Goal: Task Accomplishment & Management: Manage account settings

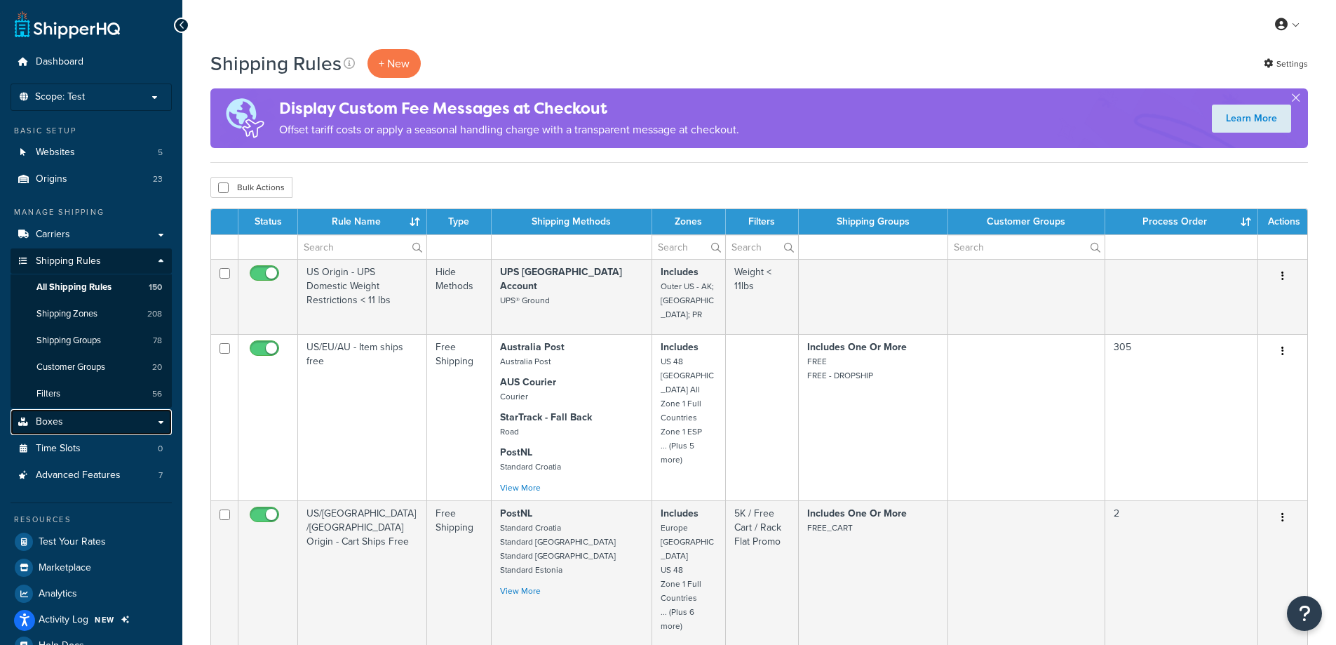
click at [73, 429] on link "Boxes" at bounding box center [91, 422] width 161 height 26
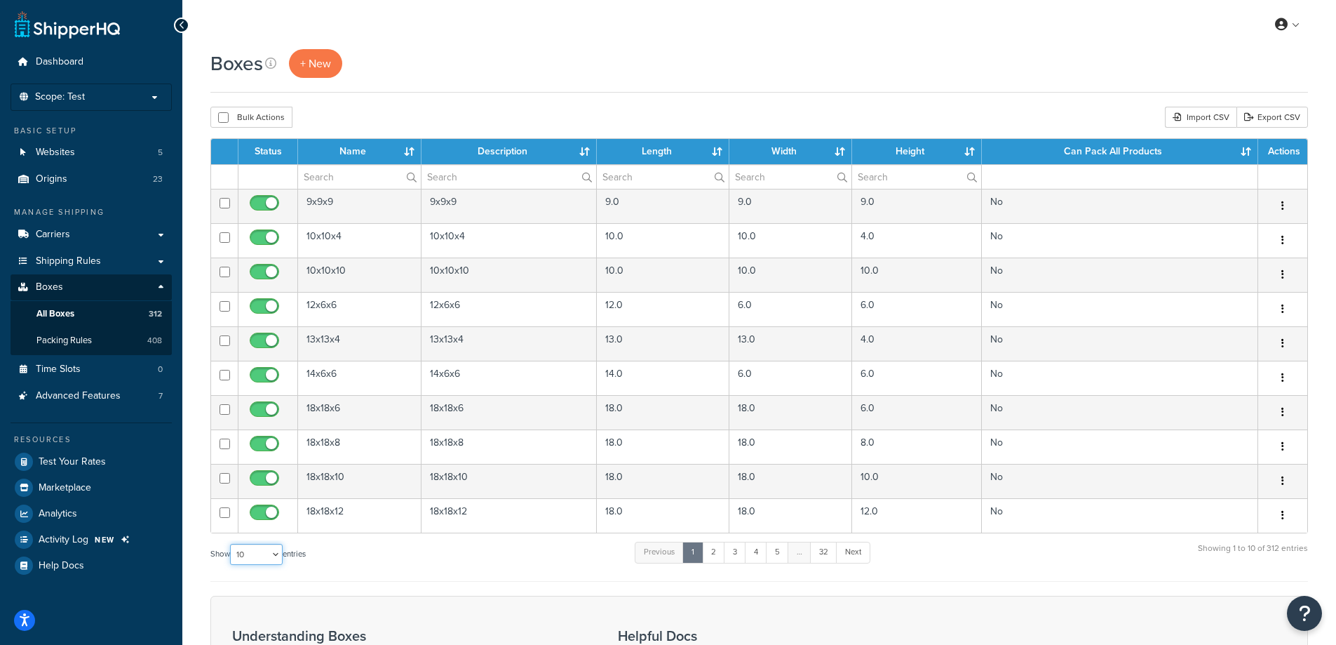
click at [260, 556] on select "10 15 25 50 100 1000" at bounding box center [256, 554] width 53 height 21
select select "1000"
click at [231, 544] on select "10 15 25 50 100 1000" at bounding box center [256, 554] width 53 height 21
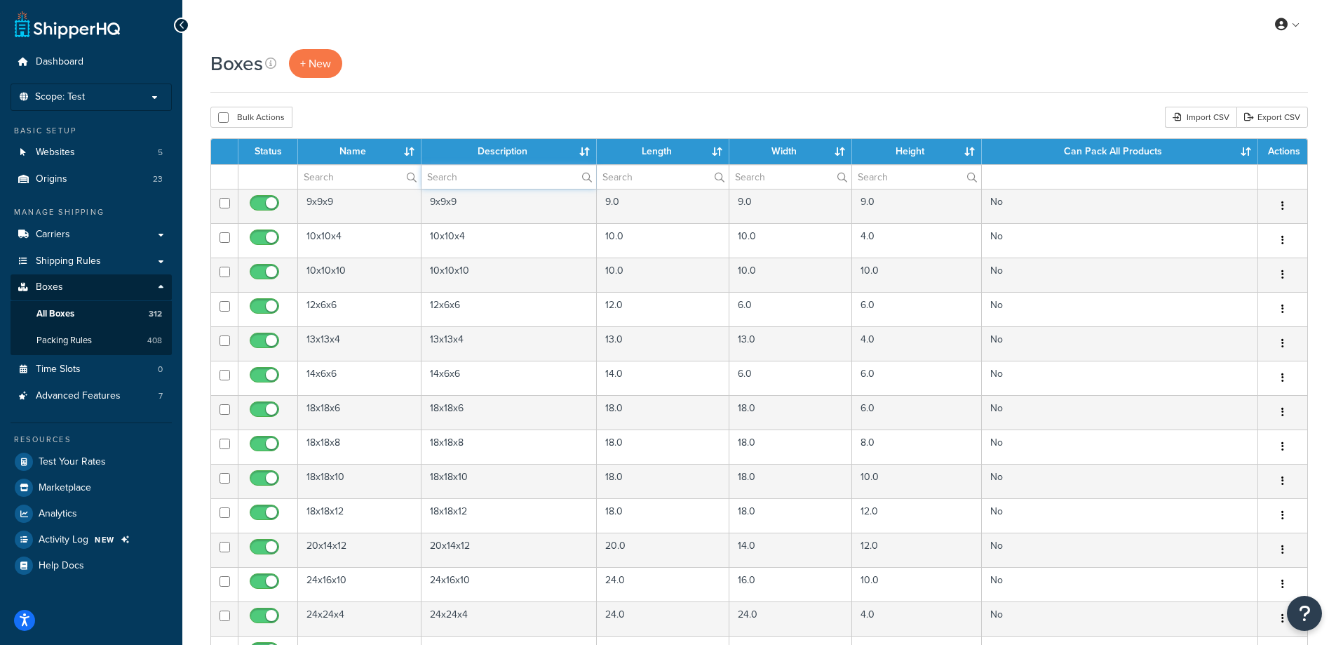
click at [485, 171] on input "text" at bounding box center [509, 177] width 175 height 24
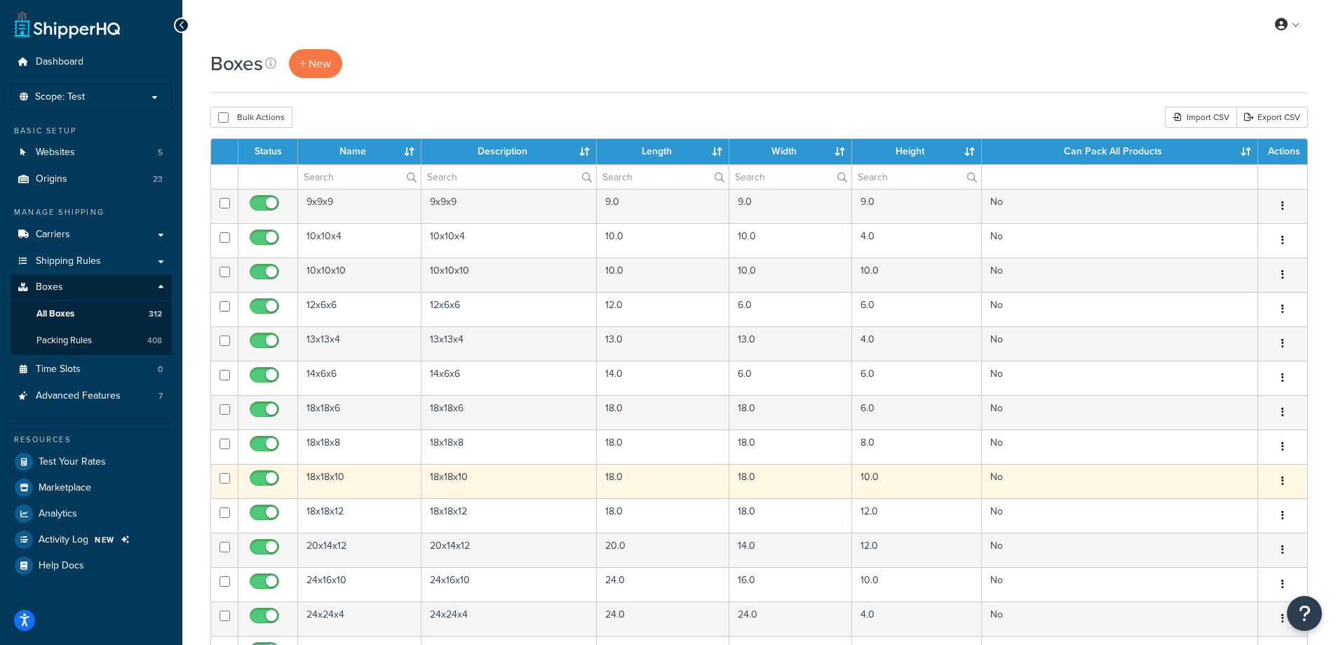
click at [482, 473] on td "18x18x10" at bounding box center [510, 481] width 176 height 34
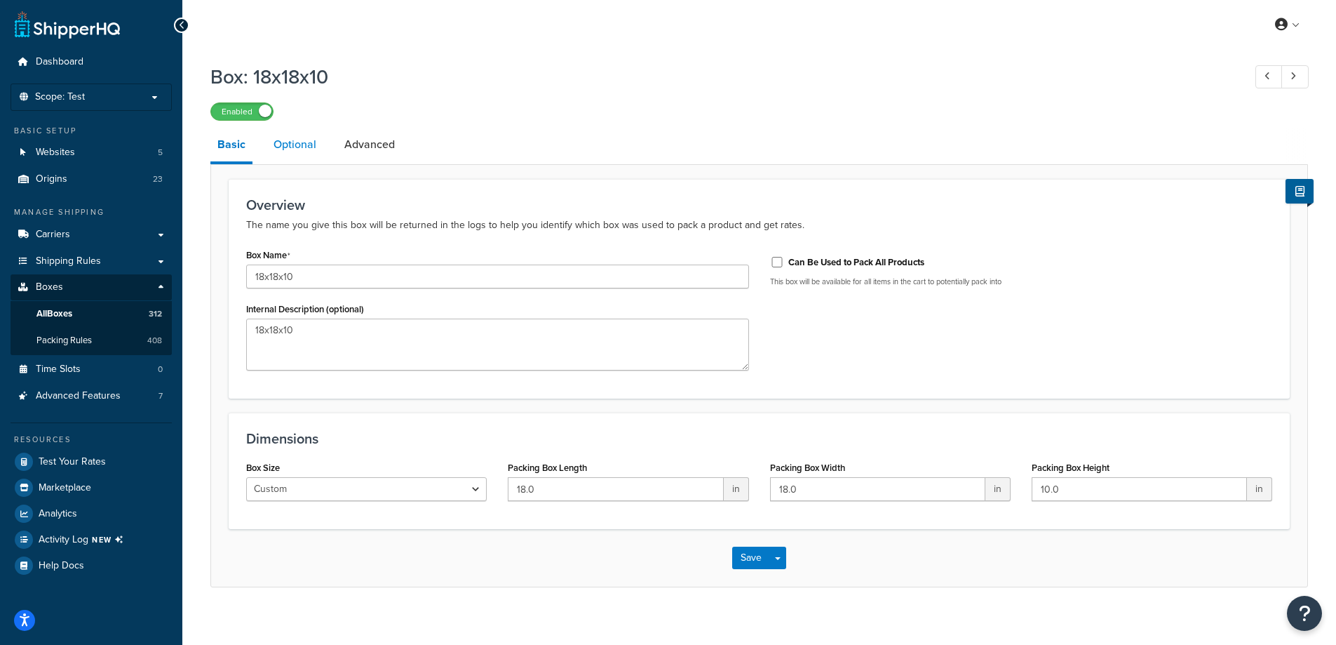
click at [309, 154] on link "Optional" at bounding box center [295, 145] width 57 height 34
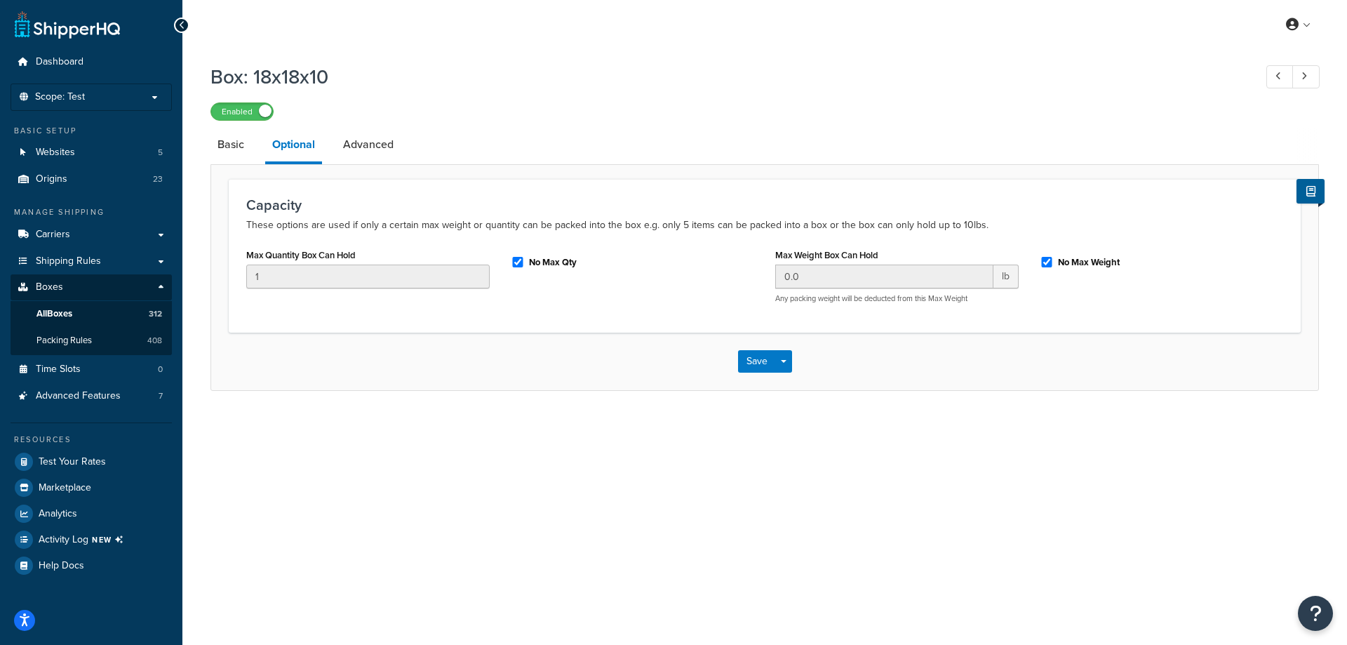
click at [252, 148] on li "Basic" at bounding box center [237, 145] width 55 height 34
click at [243, 149] on link "Basic" at bounding box center [230, 145] width 41 height 34
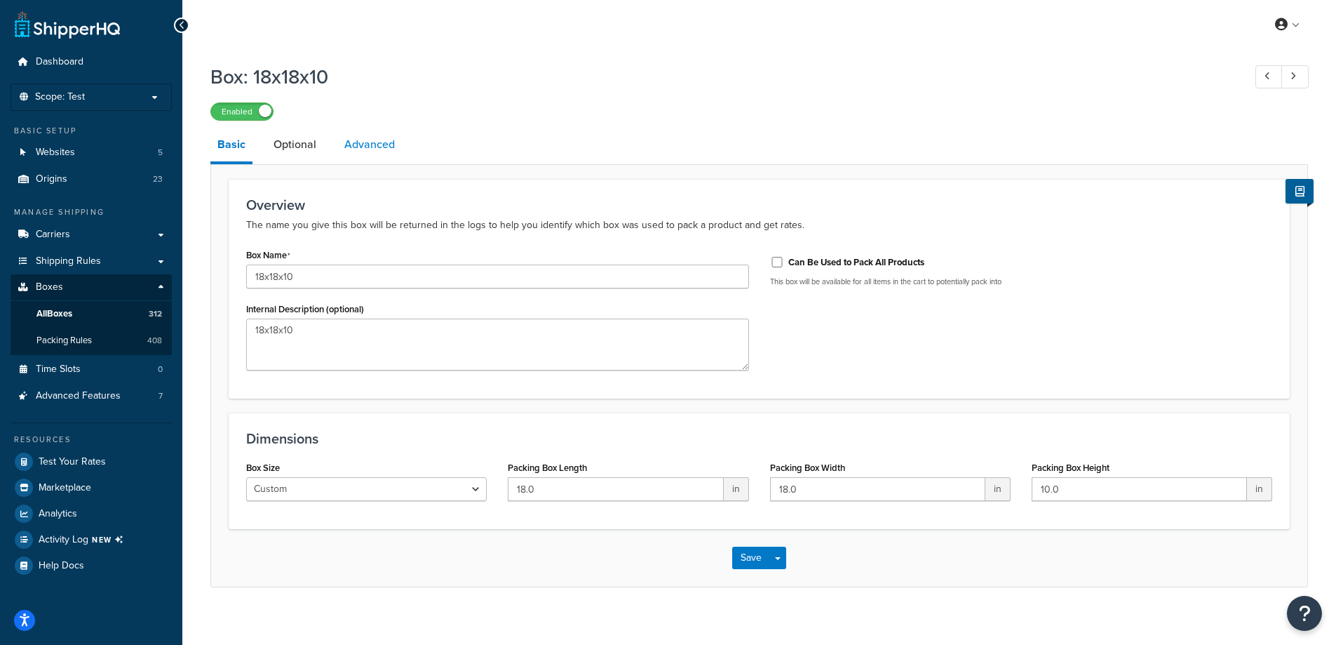
click at [344, 148] on link "Advanced" at bounding box center [369, 145] width 65 height 34
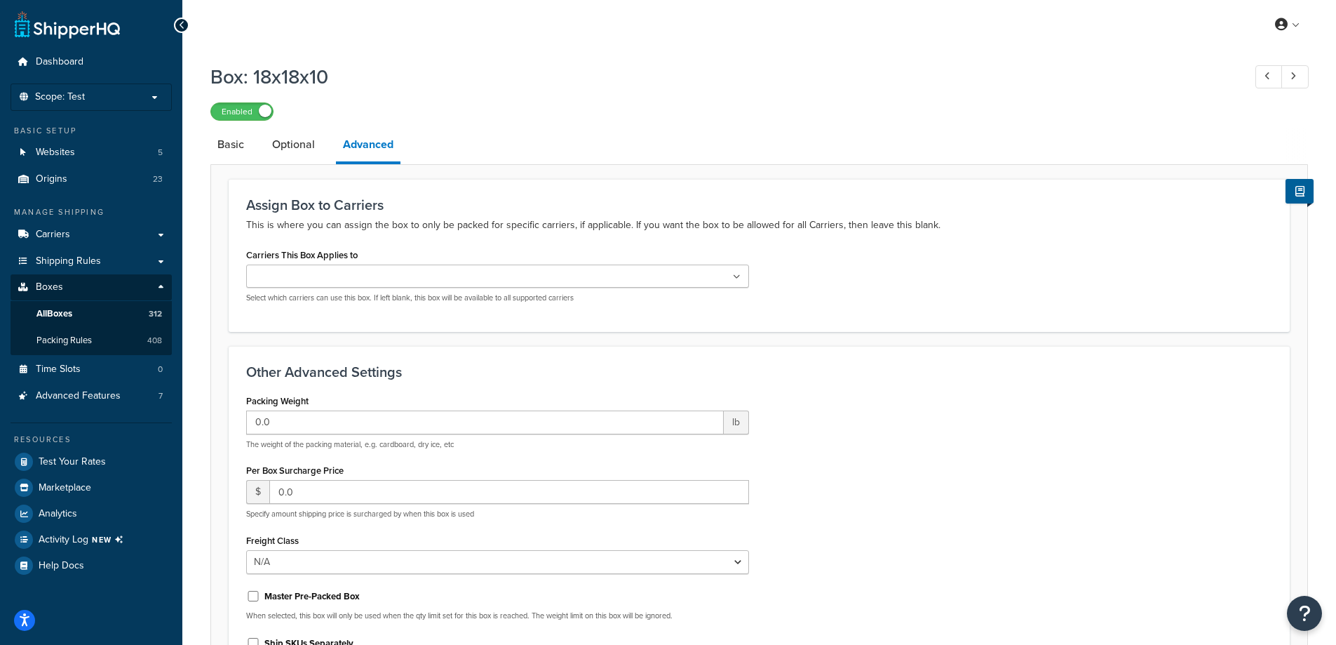
click at [206, 147] on div "Box: 18x18x10 Enabled Basic Optional Advanced Assign Box to Carriers This is wh…" at bounding box center [759, 422] width 1154 height 733
click at [241, 149] on link "Basic" at bounding box center [230, 145] width 41 height 34
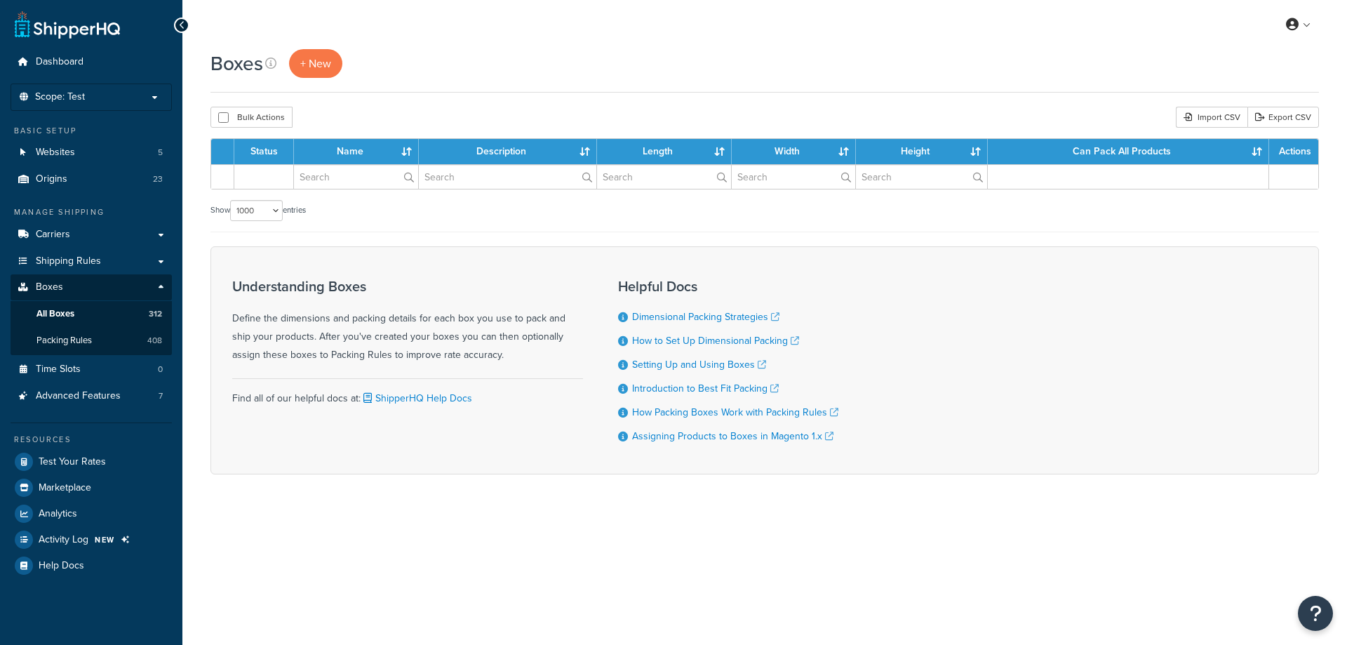
select select "1000"
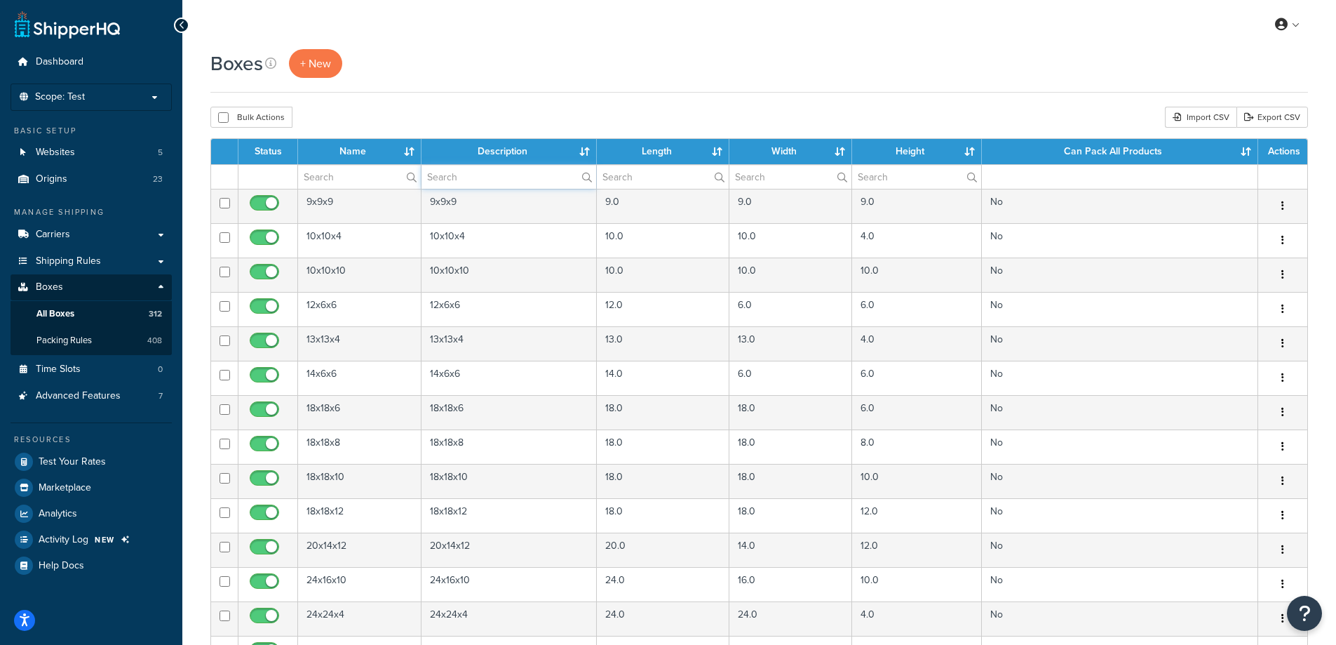
click at [506, 180] on input "text" at bounding box center [509, 177] width 175 height 24
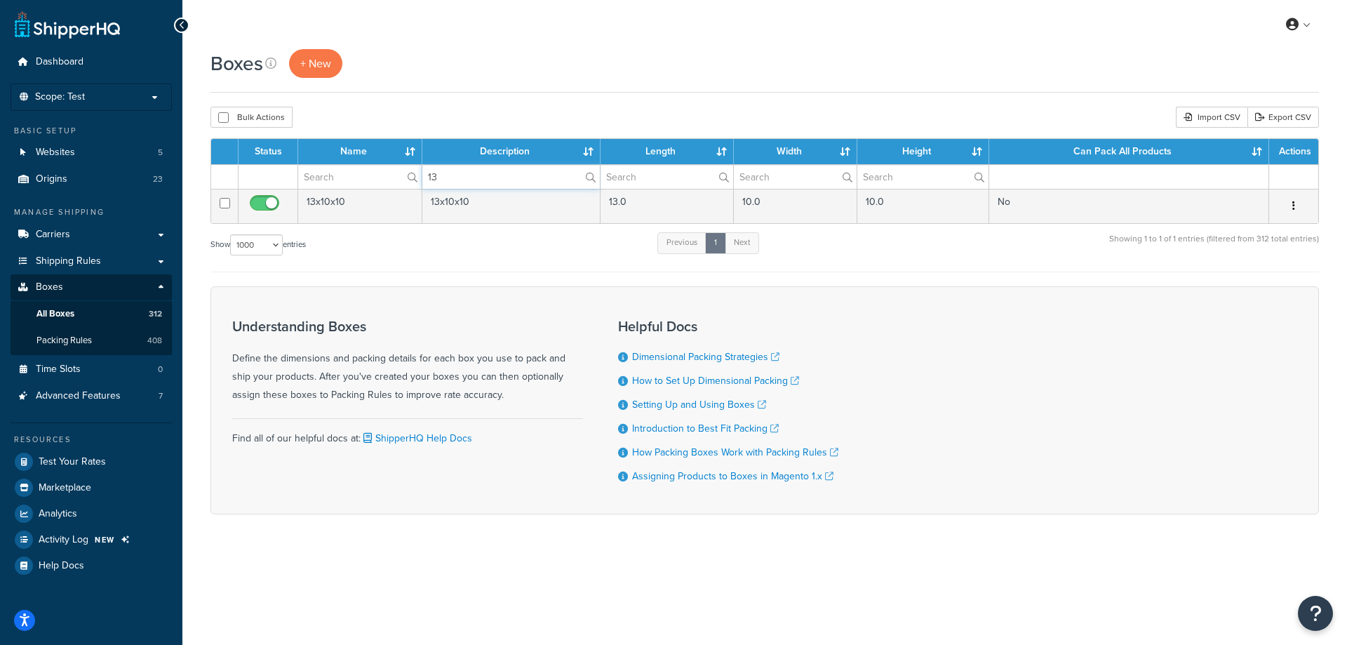
type input "1"
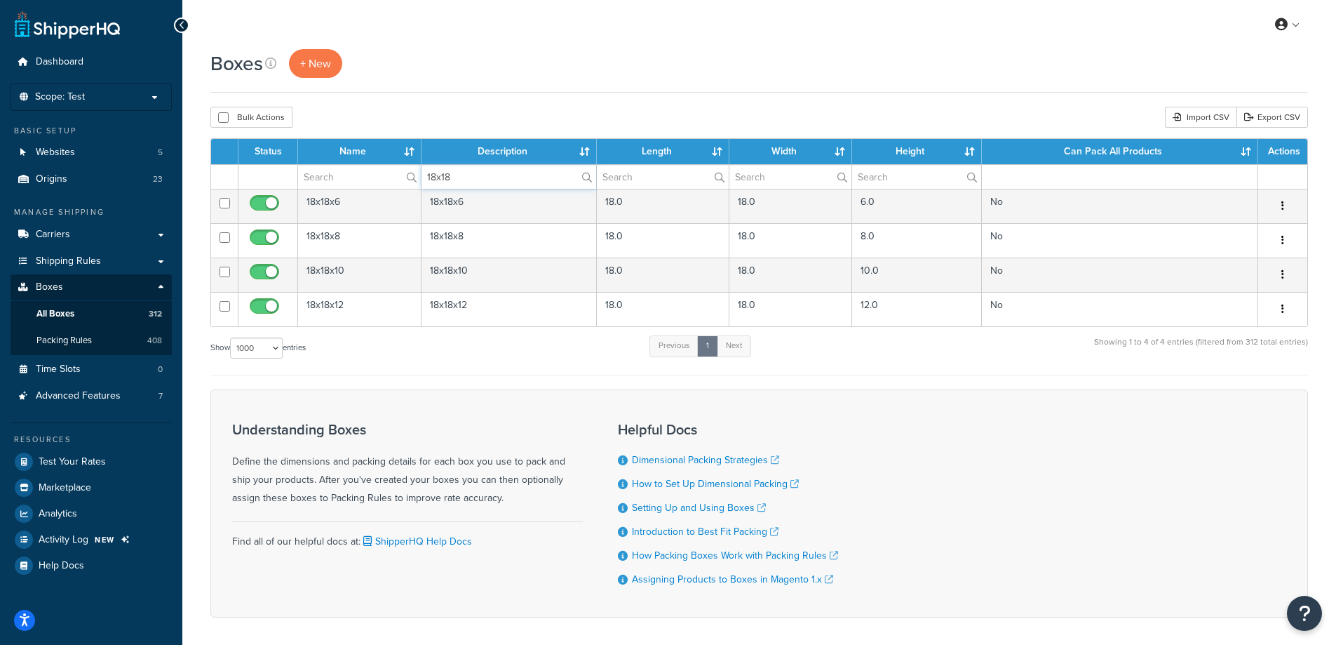
type input "18x18"
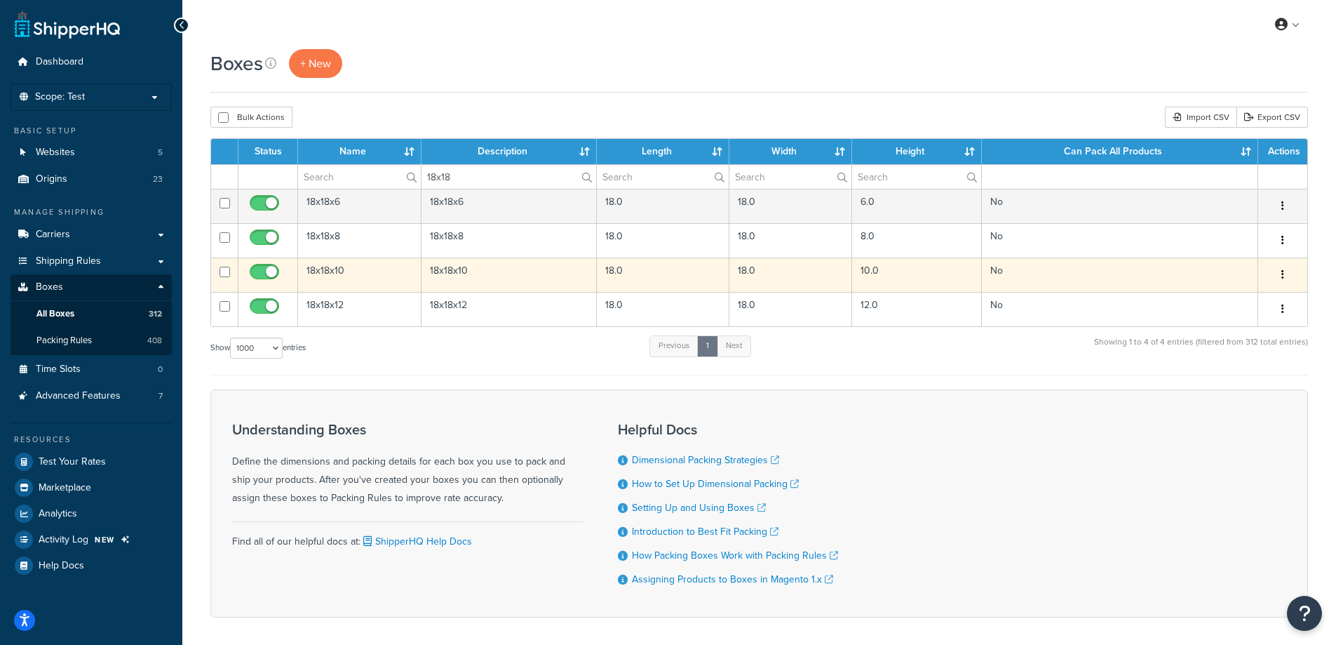
click at [499, 269] on td "18x18x10" at bounding box center [510, 274] width 176 height 34
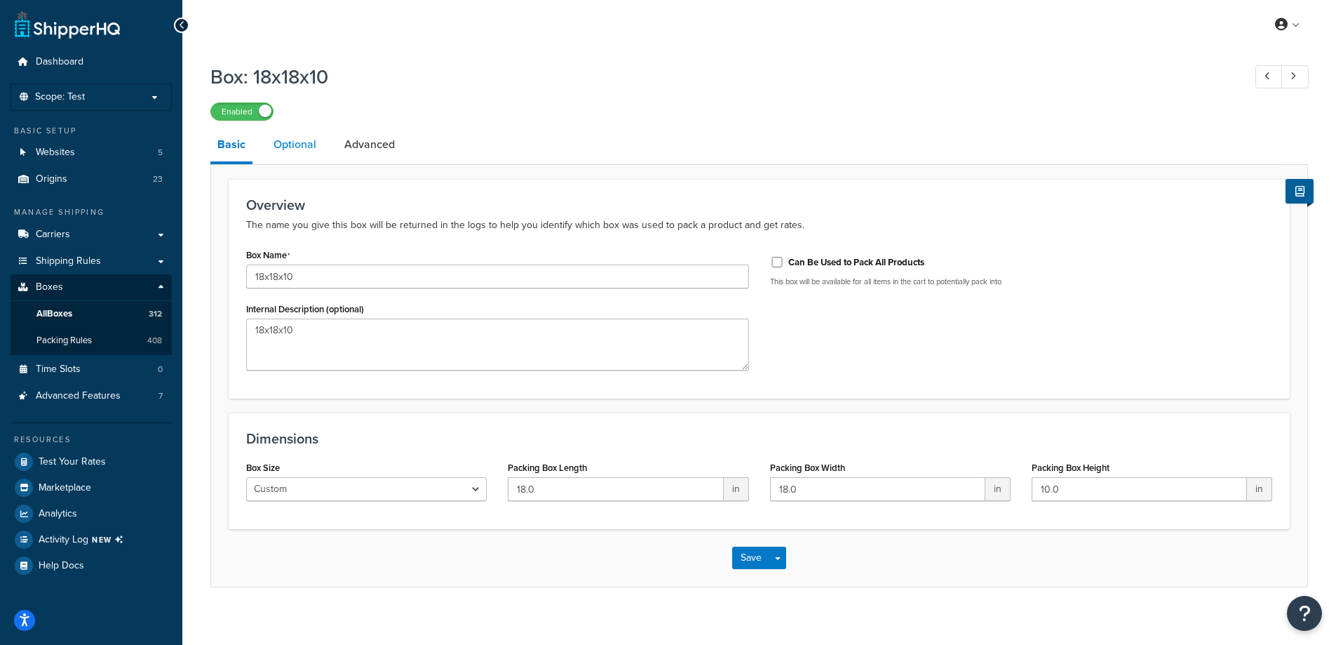
click at [301, 159] on link "Optional" at bounding box center [295, 145] width 57 height 34
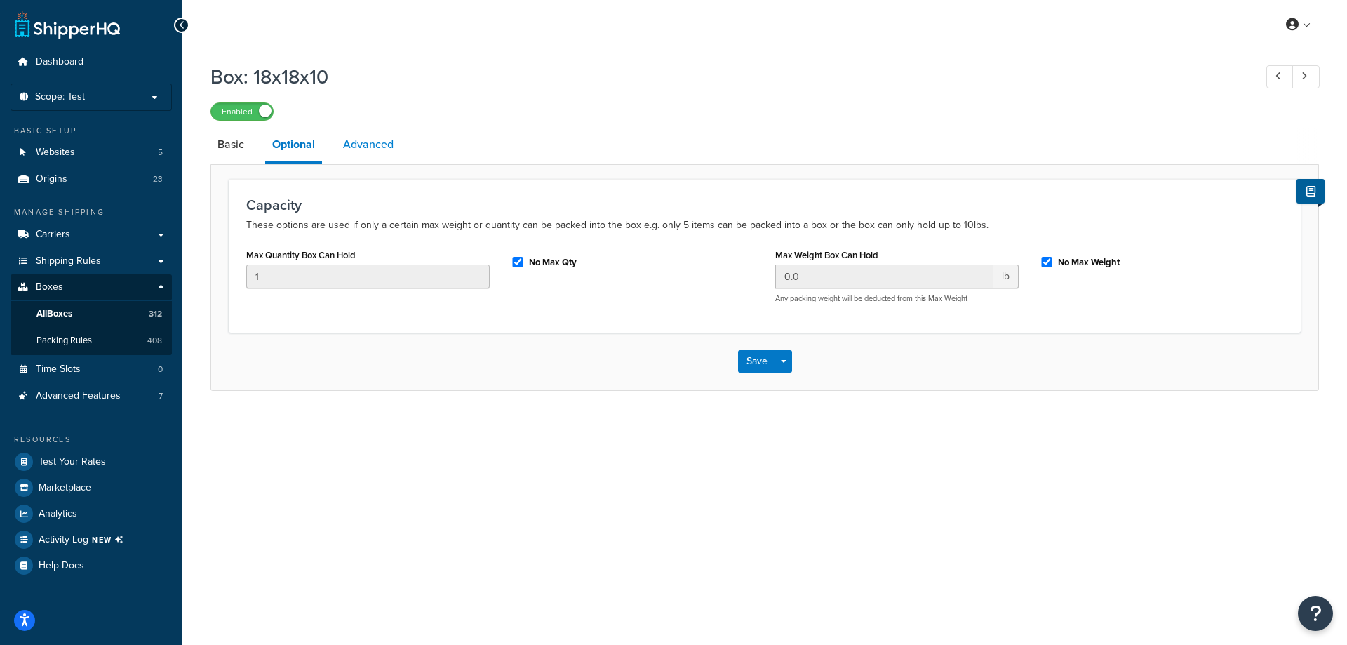
click at [354, 141] on link "Advanced" at bounding box center [368, 145] width 65 height 34
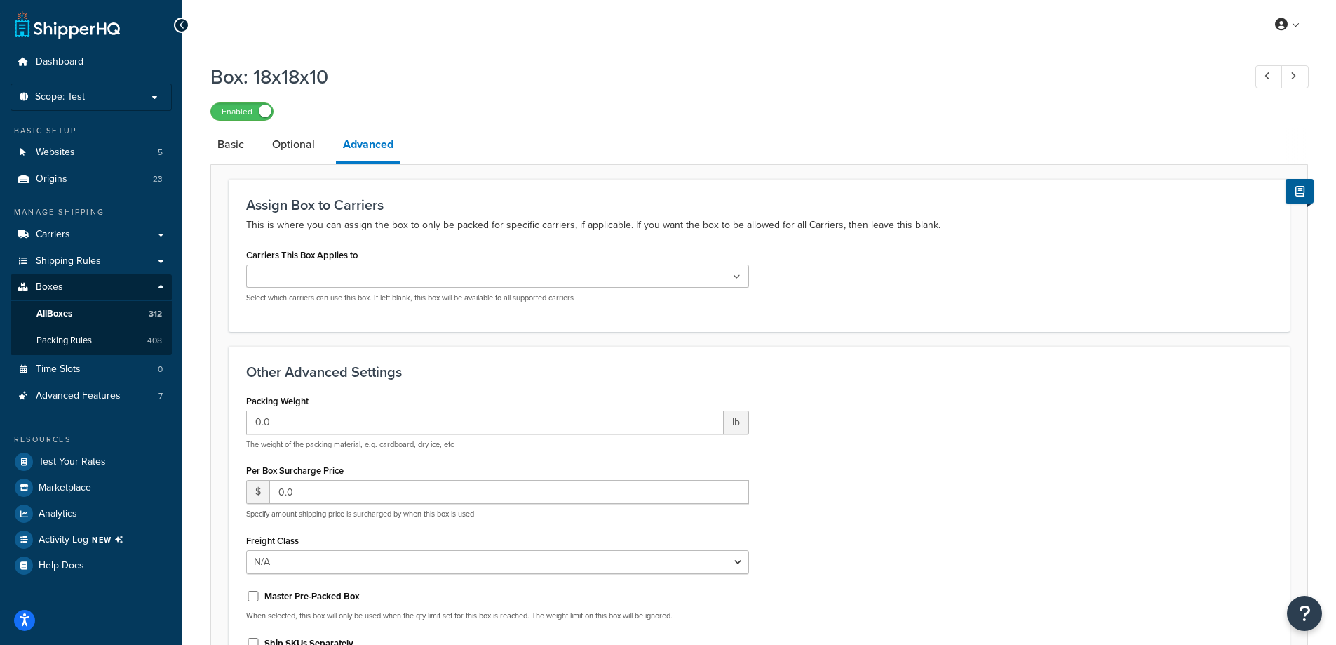
click at [739, 273] on icon at bounding box center [737, 277] width 8 height 8
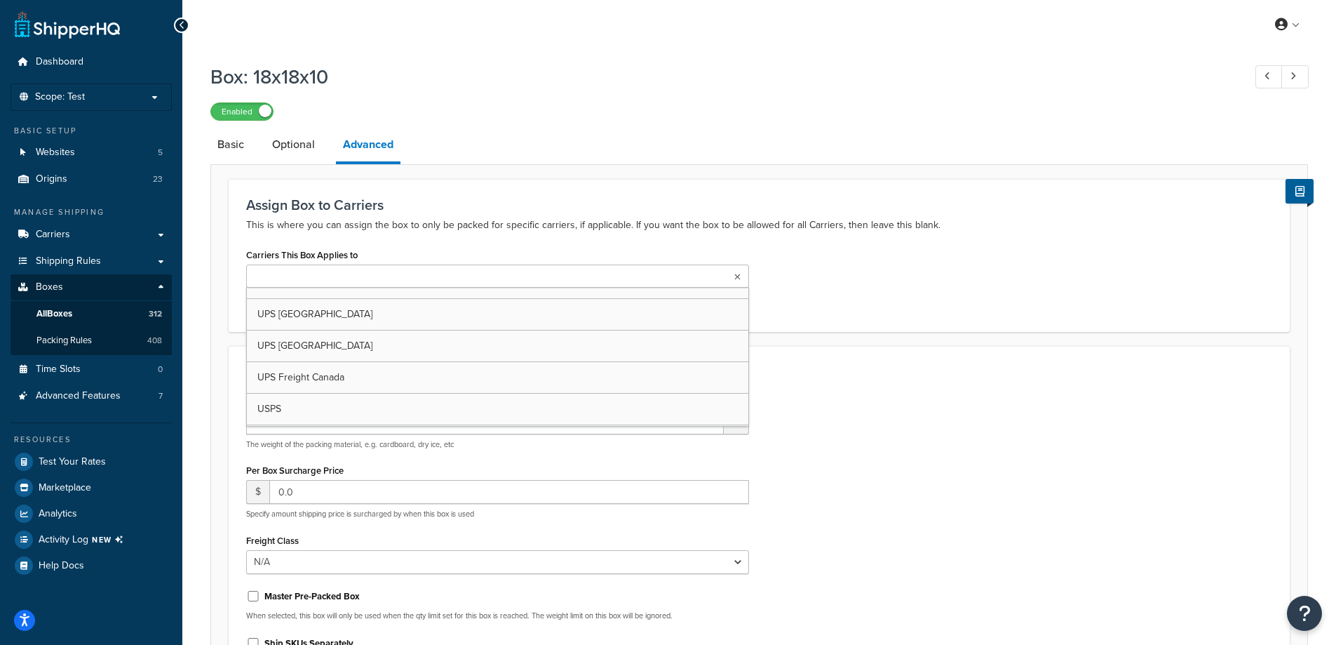
scroll to position [50, 0]
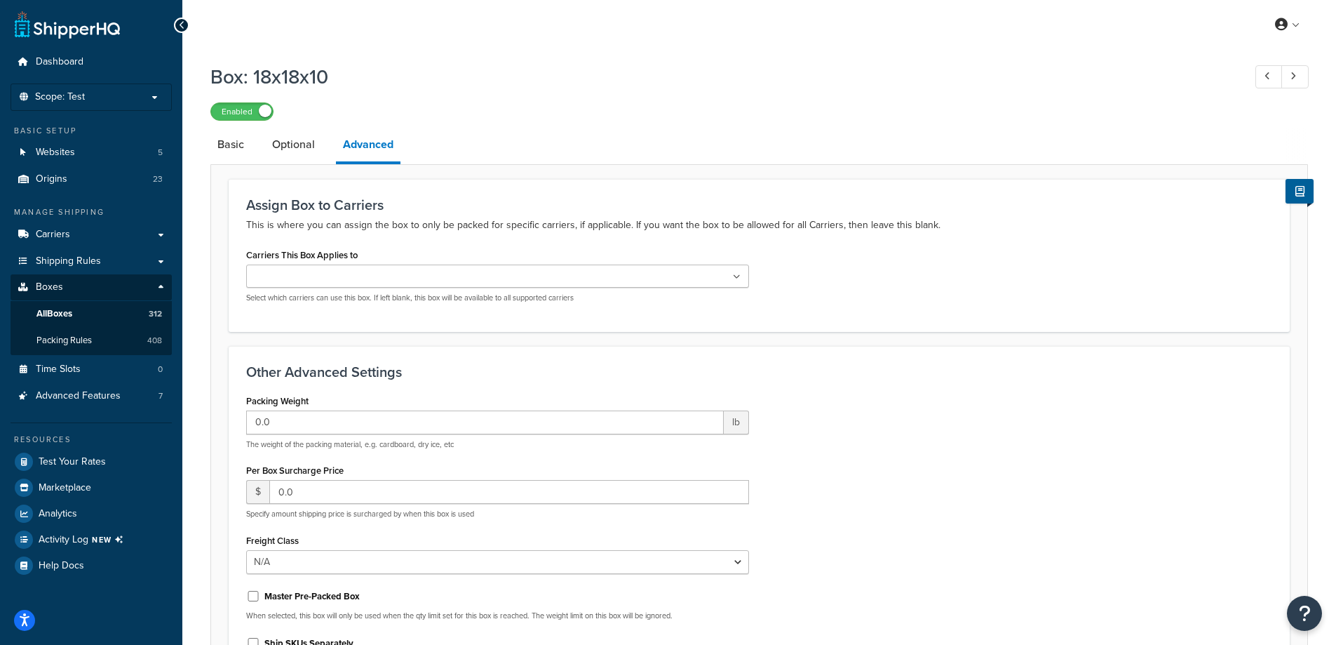
click at [978, 259] on div "Carriers This Box Applies to UPS USA Account UPS Freight UPS Europe UPS Canada …" at bounding box center [759, 279] width 1047 height 69
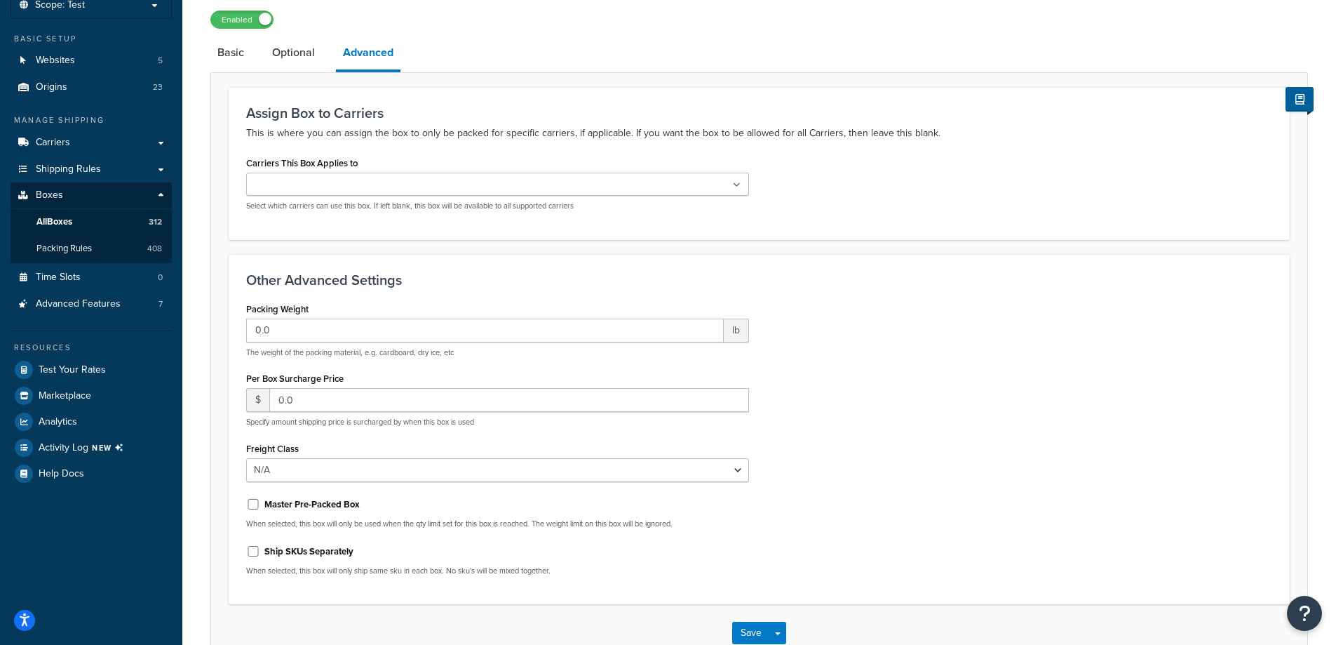
scroll to position [180, 0]
